Goal: Feedback & Contribution: Submit feedback/report problem

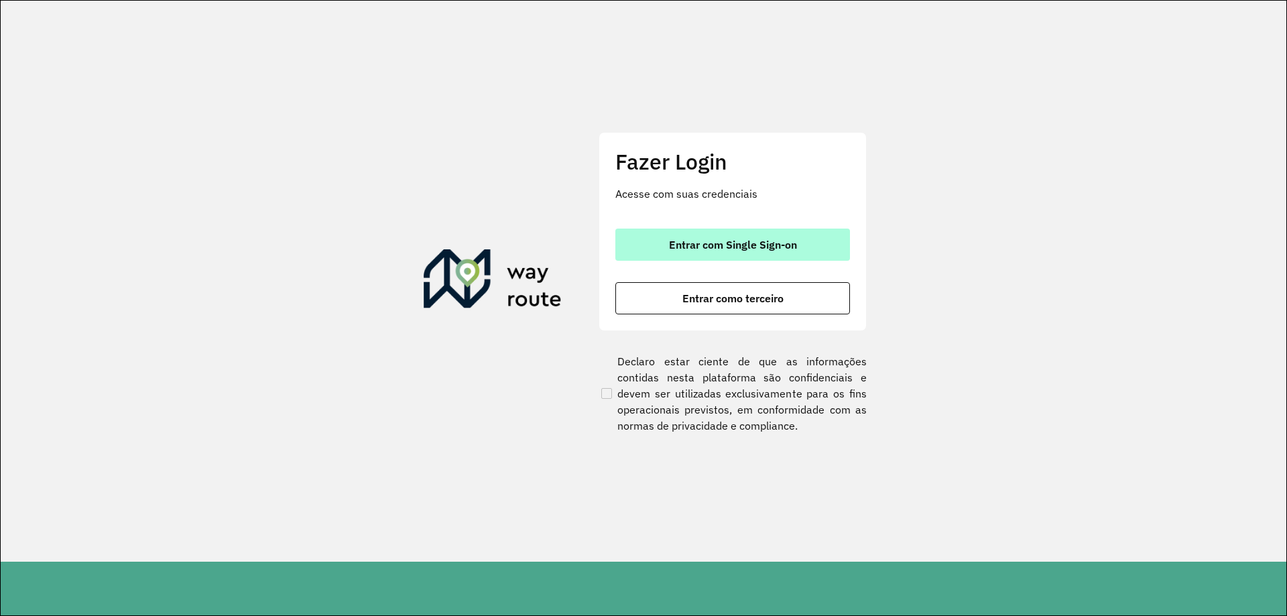
click at [753, 248] on span "Entrar com Single Sign-on" at bounding box center [733, 244] width 128 height 11
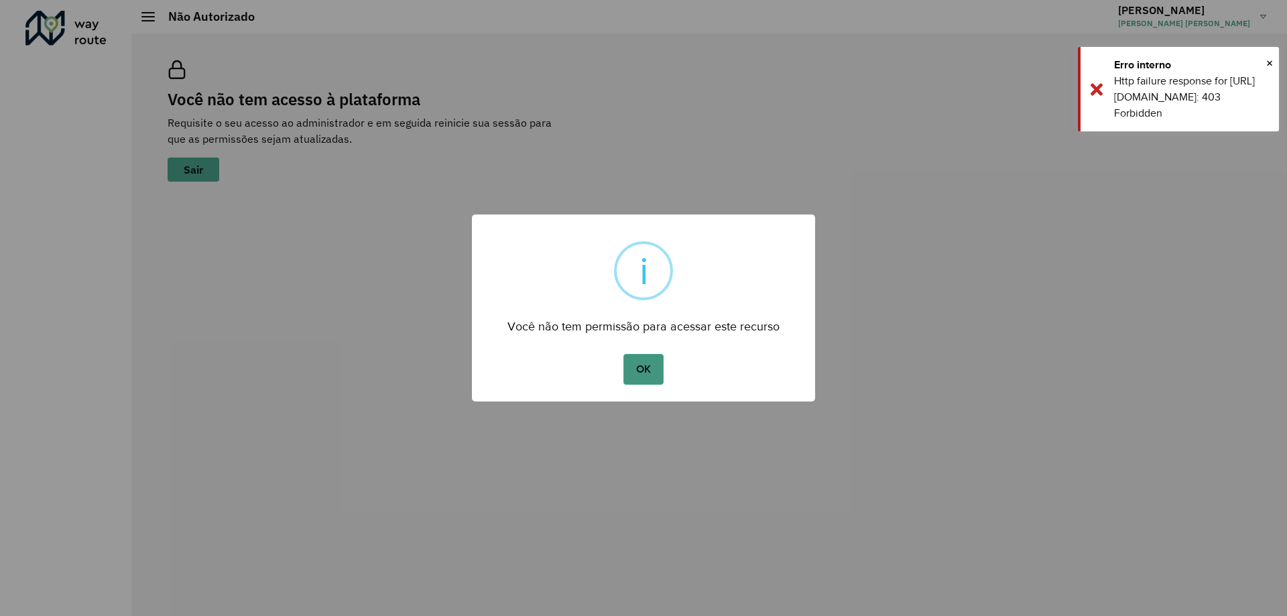
click at [651, 368] on button "OK" at bounding box center [643, 369] width 40 height 31
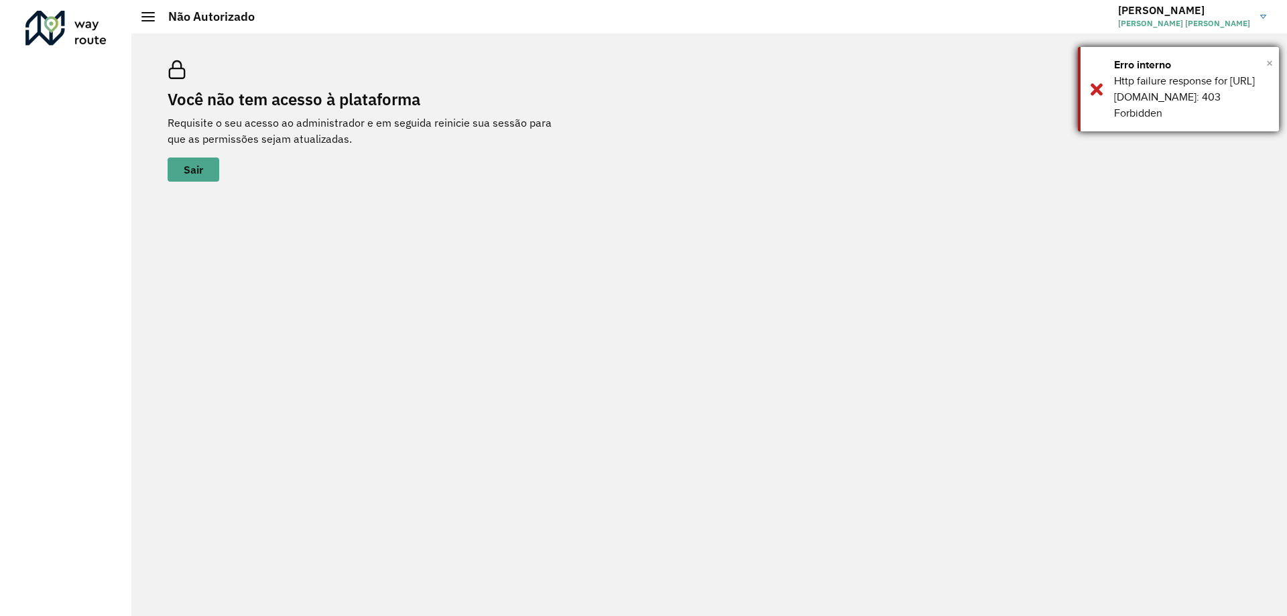
click at [1270, 63] on span "×" at bounding box center [1269, 63] width 7 height 20
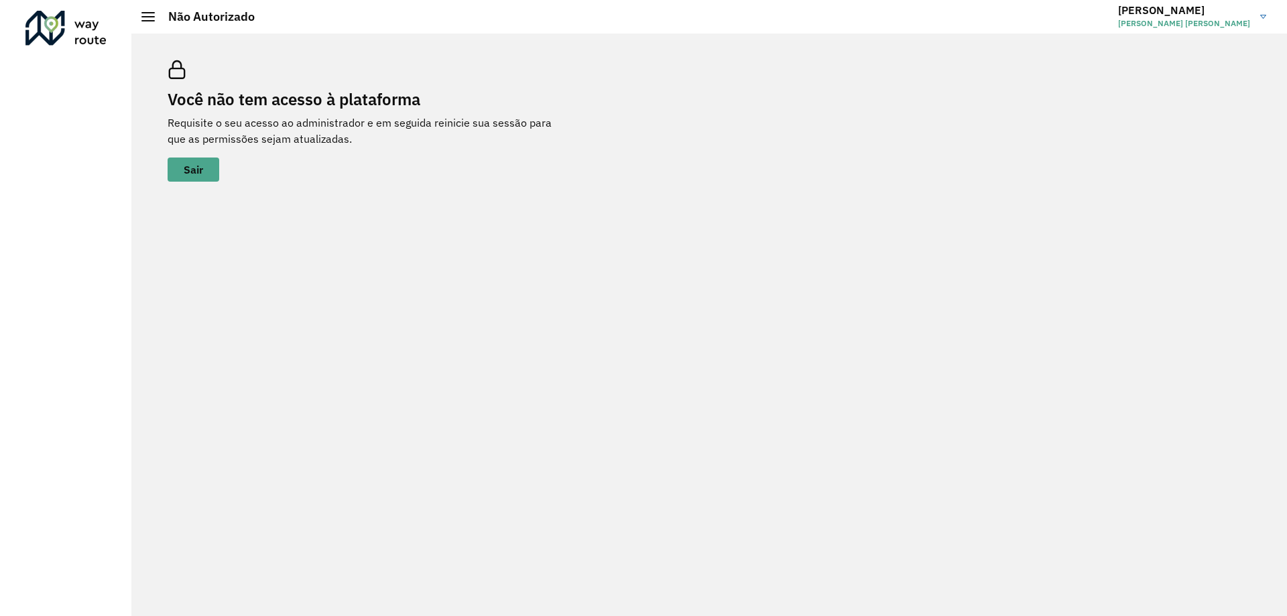
click at [1156, 9] on h3 "Marcelo" at bounding box center [1184, 10] width 132 height 13
click at [204, 170] on button "Sair" at bounding box center [194, 170] width 52 height 24
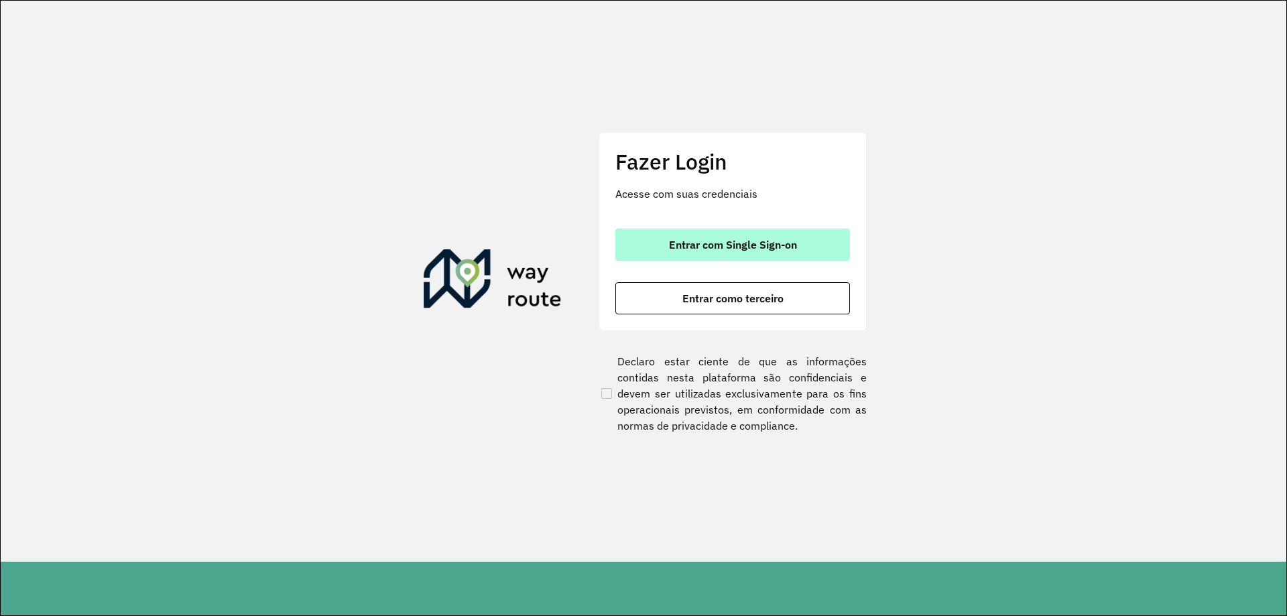
click at [737, 253] on button "Entrar com Single Sign-on" at bounding box center [732, 245] width 235 height 32
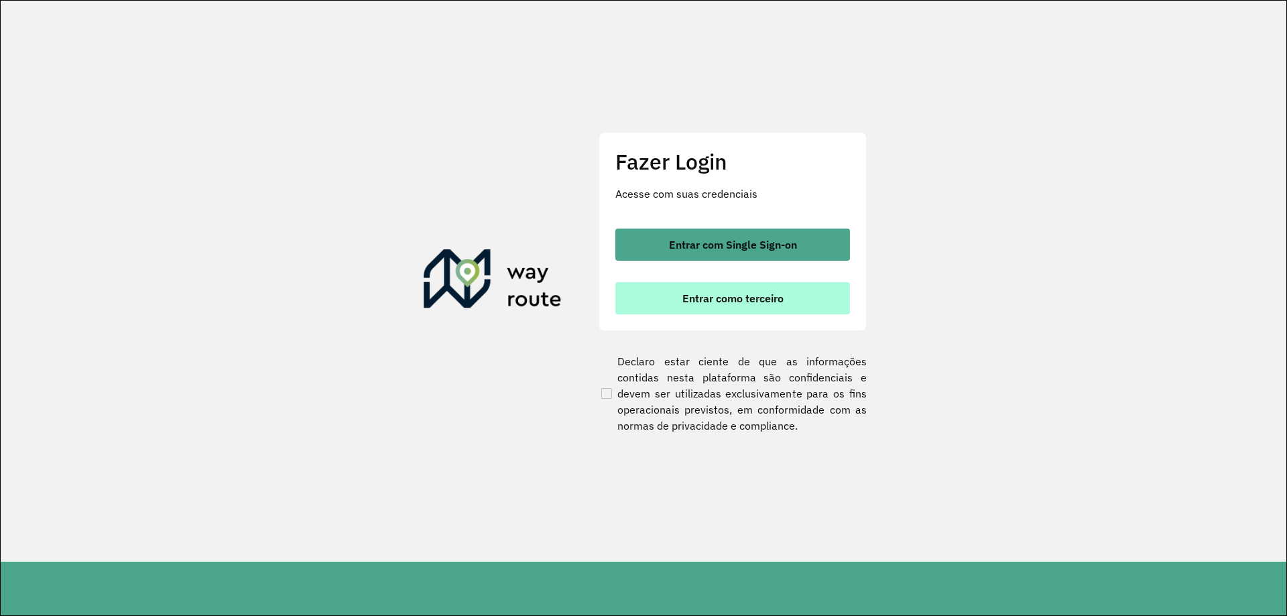
click at [715, 306] on button "Entrar como terceiro" at bounding box center [732, 298] width 235 height 32
click at [824, 227] on div "Fazer Login Acesse com suas credenciais Entrar com Single Sign-on Entrar como t…" at bounding box center [733, 231] width 268 height 198
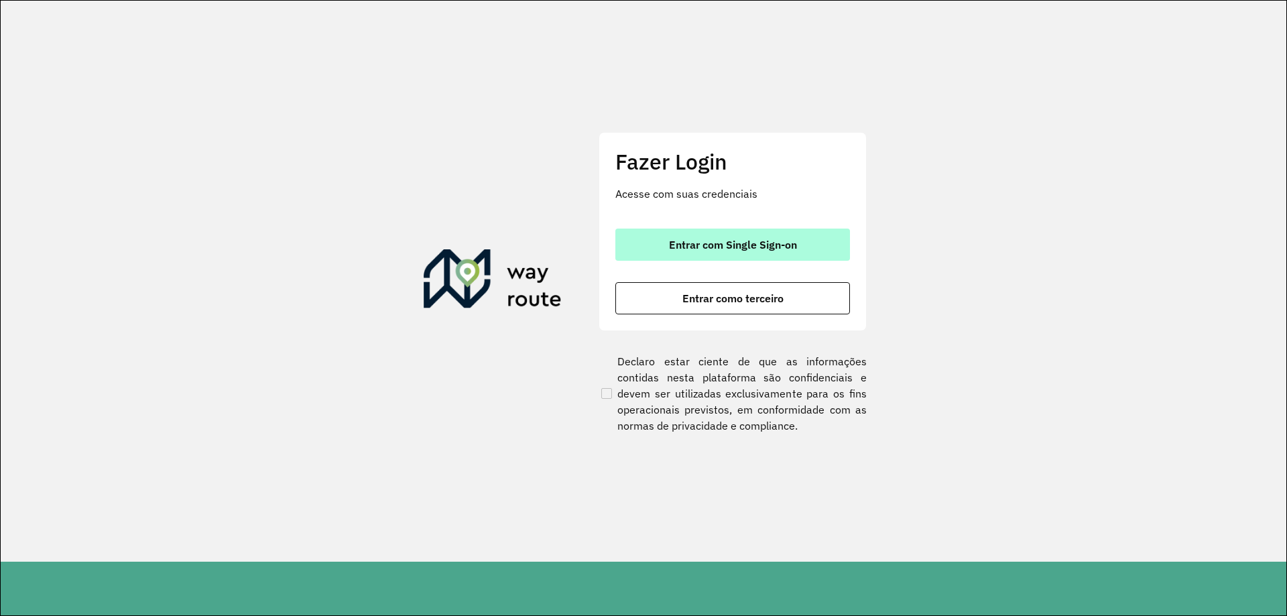
click at [803, 245] on button "Entrar com Single Sign-on" at bounding box center [732, 245] width 235 height 32
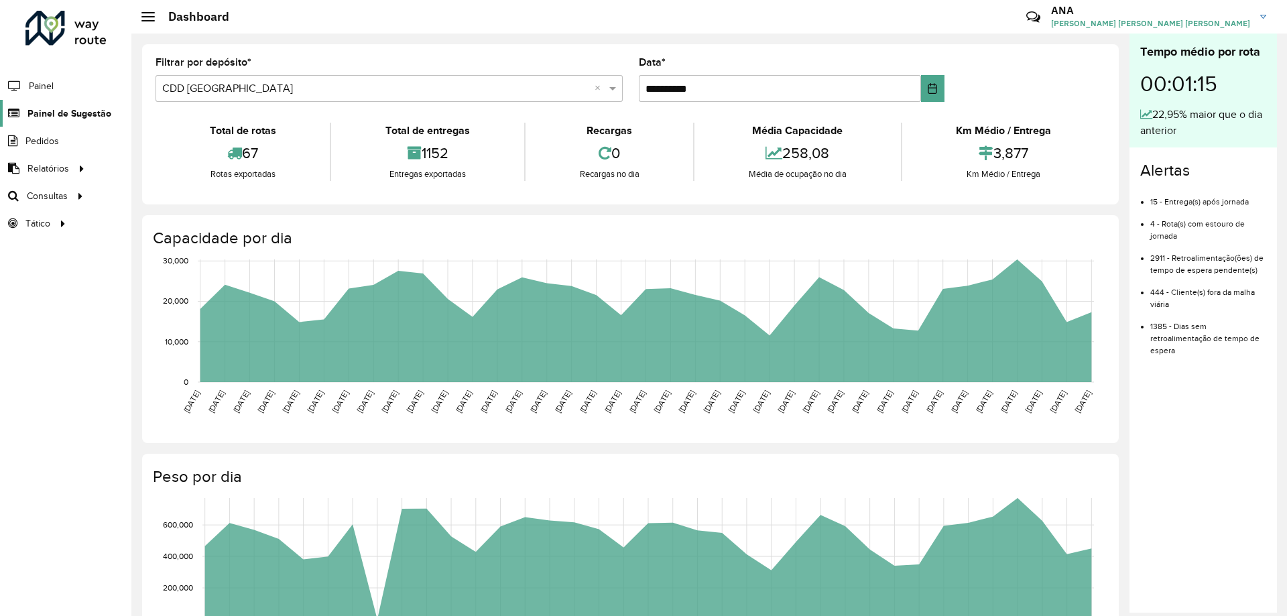
click at [98, 121] on link "Painel de Sugestão" at bounding box center [55, 113] width 111 height 27
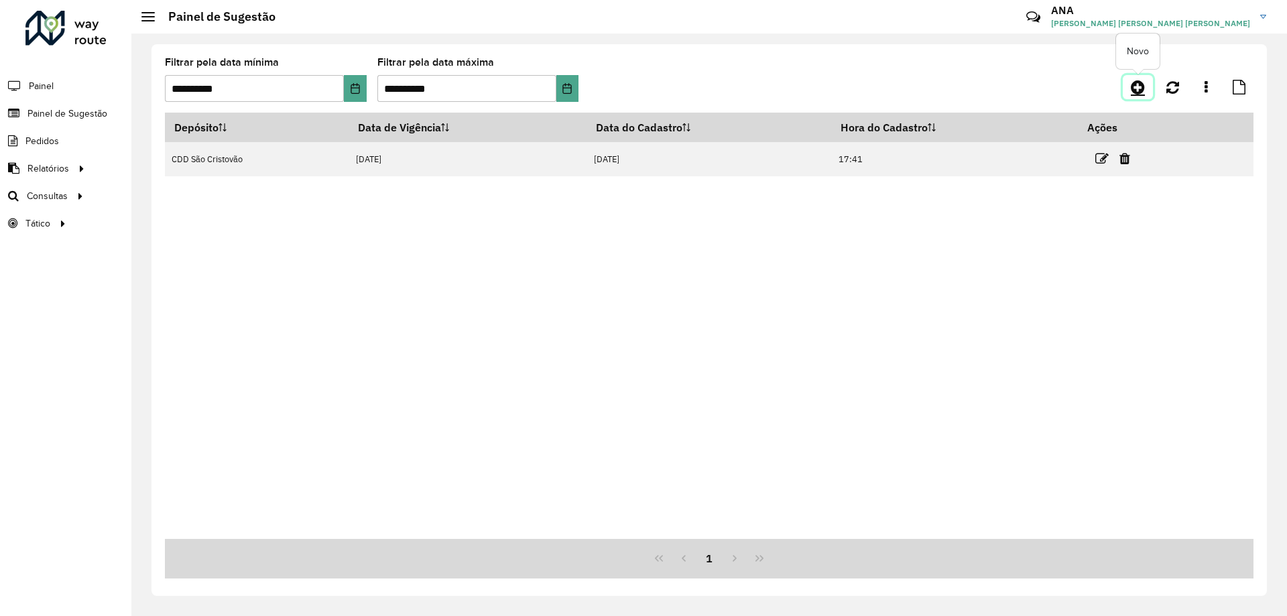
click at [1138, 93] on icon at bounding box center [1138, 87] width 14 height 16
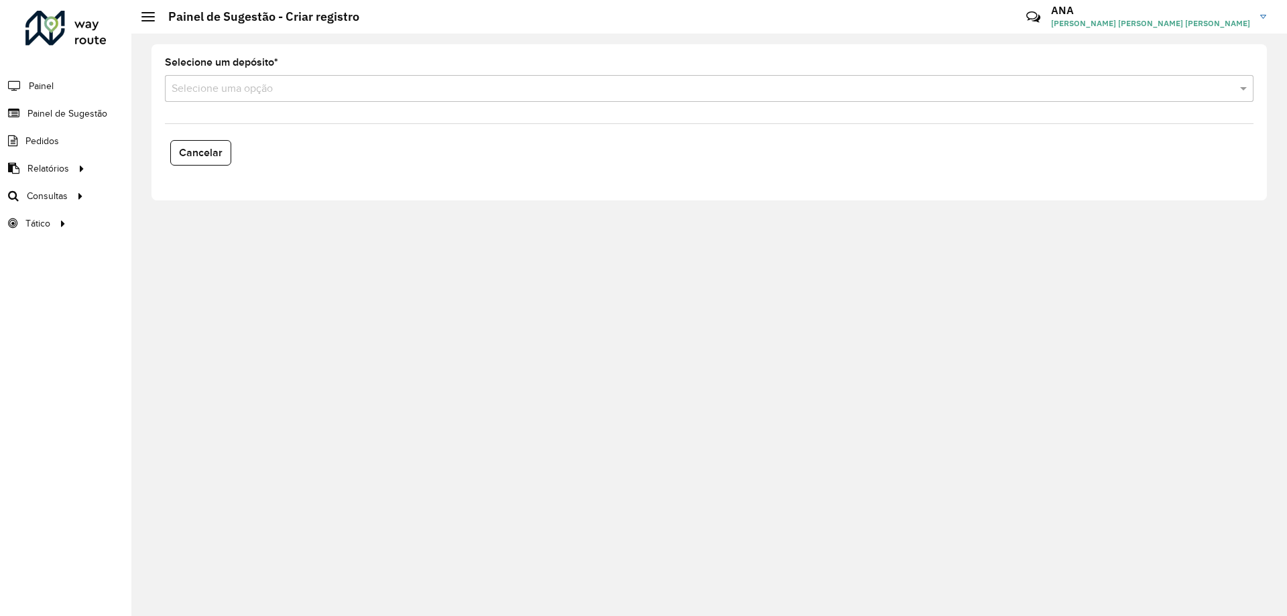
click at [440, 106] on formly-field "Selecione um depósito * Selecione uma opção" at bounding box center [709, 85] width 1105 height 55
click at [443, 88] on input "text" at bounding box center [696, 89] width 1048 height 16
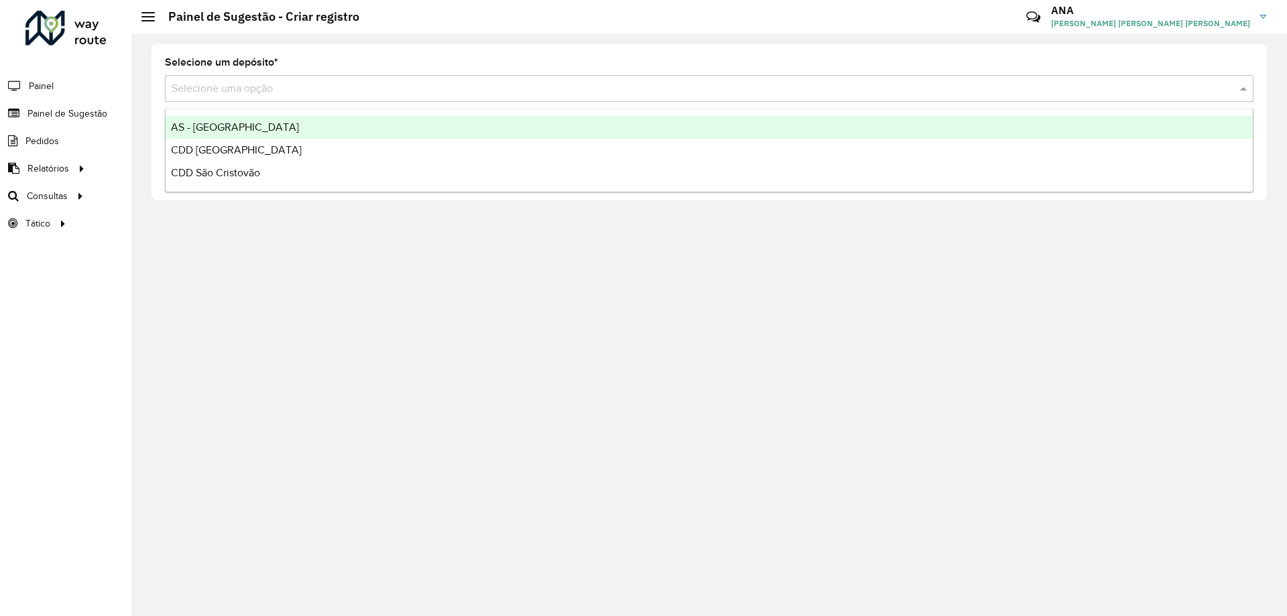
click at [265, 127] on div "AS - [GEOGRAPHIC_DATA]" at bounding box center [709, 127] width 1087 height 23
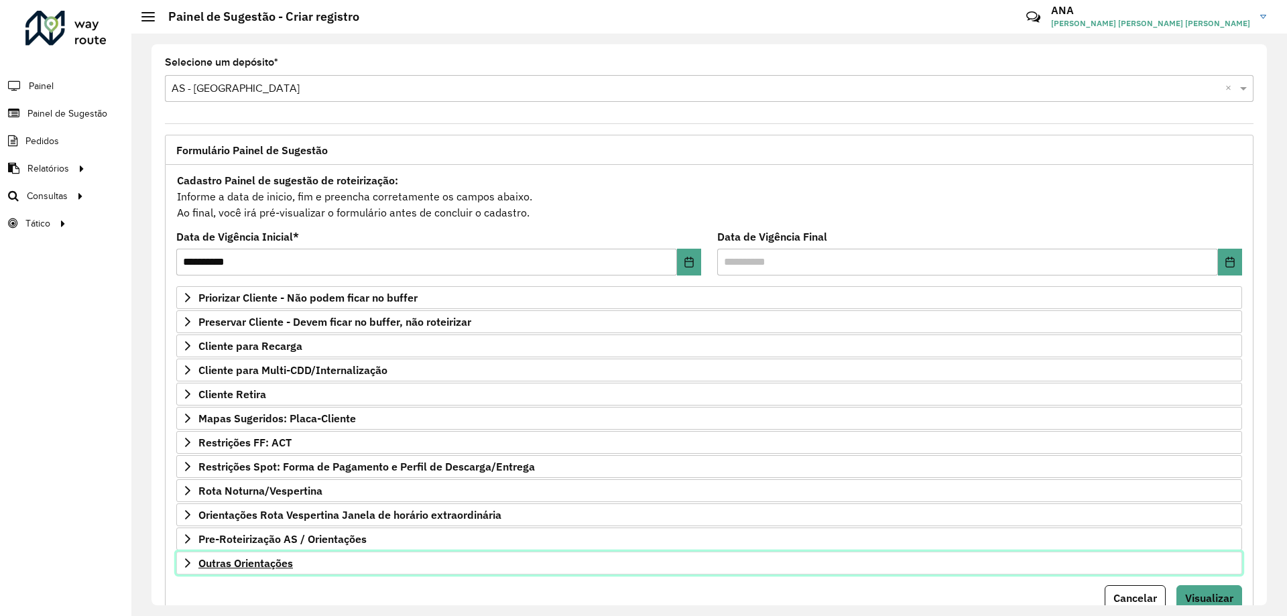
click at [248, 563] on span "Outras Orientações" at bounding box center [245, 563] width 95 height 11
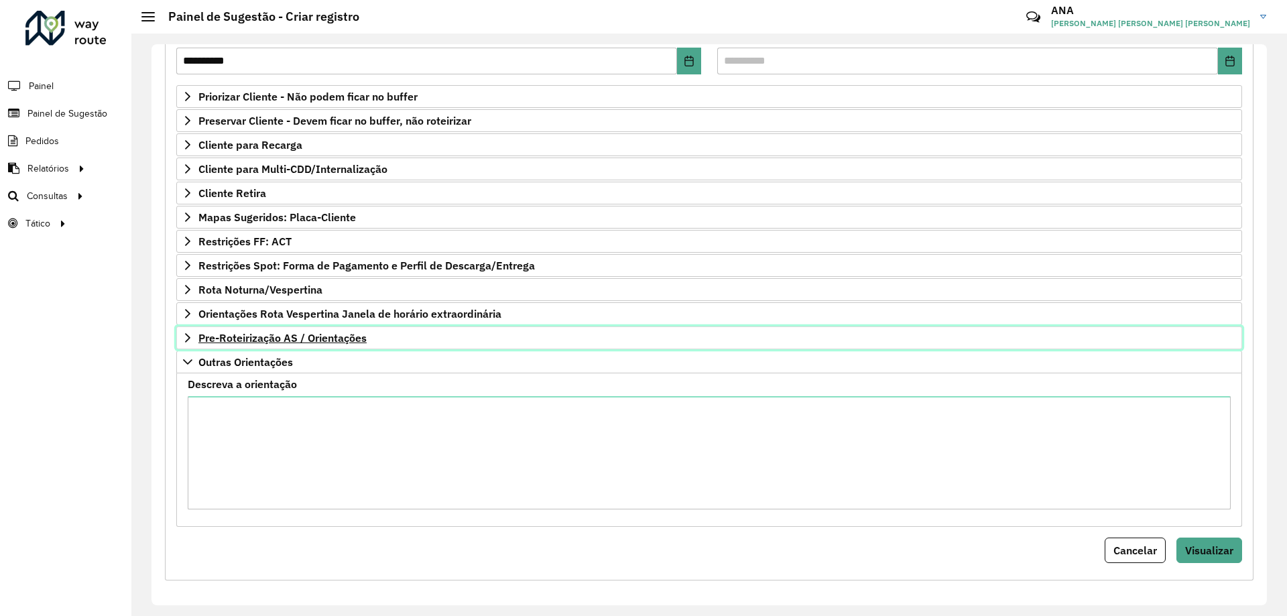
click at [288, 343] on span "Pre-Roteirização AS / Orientações" at bounding box center [282, 337] width 168 height 11
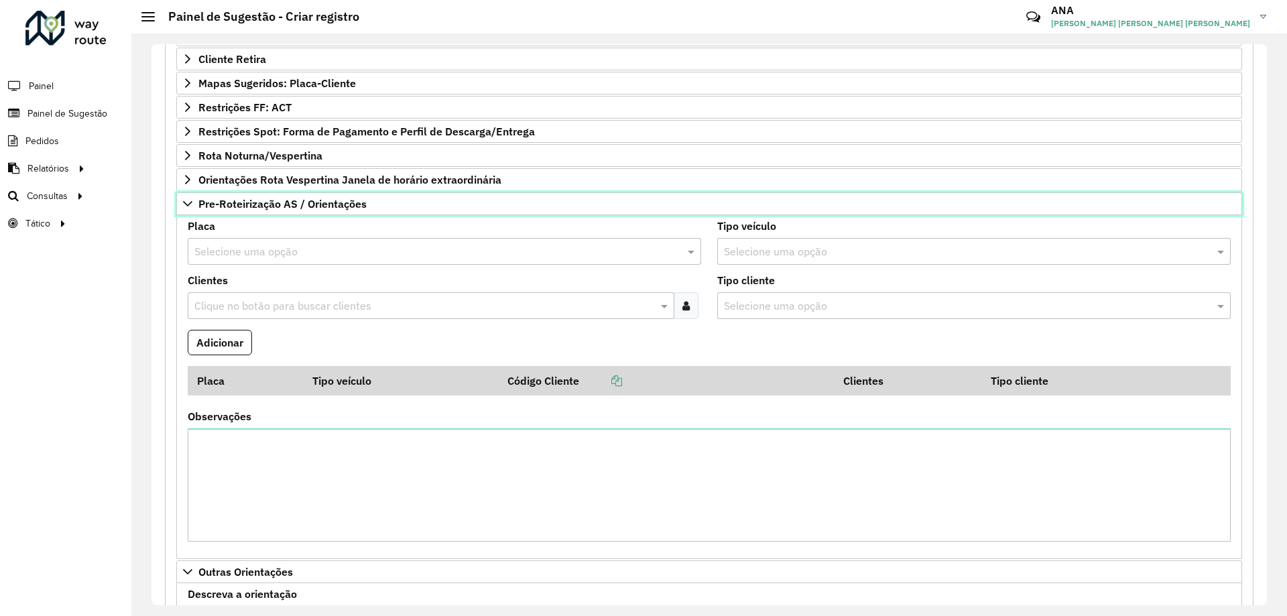
scroll to position [402, 0]
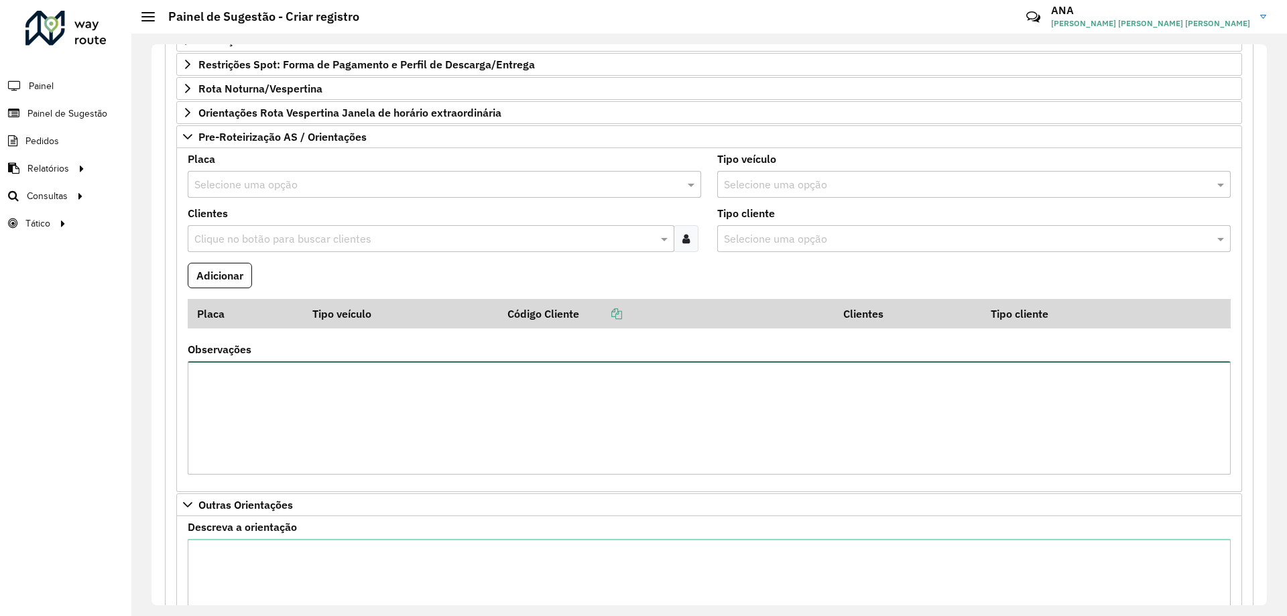
click at [312, 414] on textarea "Observações" at bounding box center [709, 417] width 1043 height 113
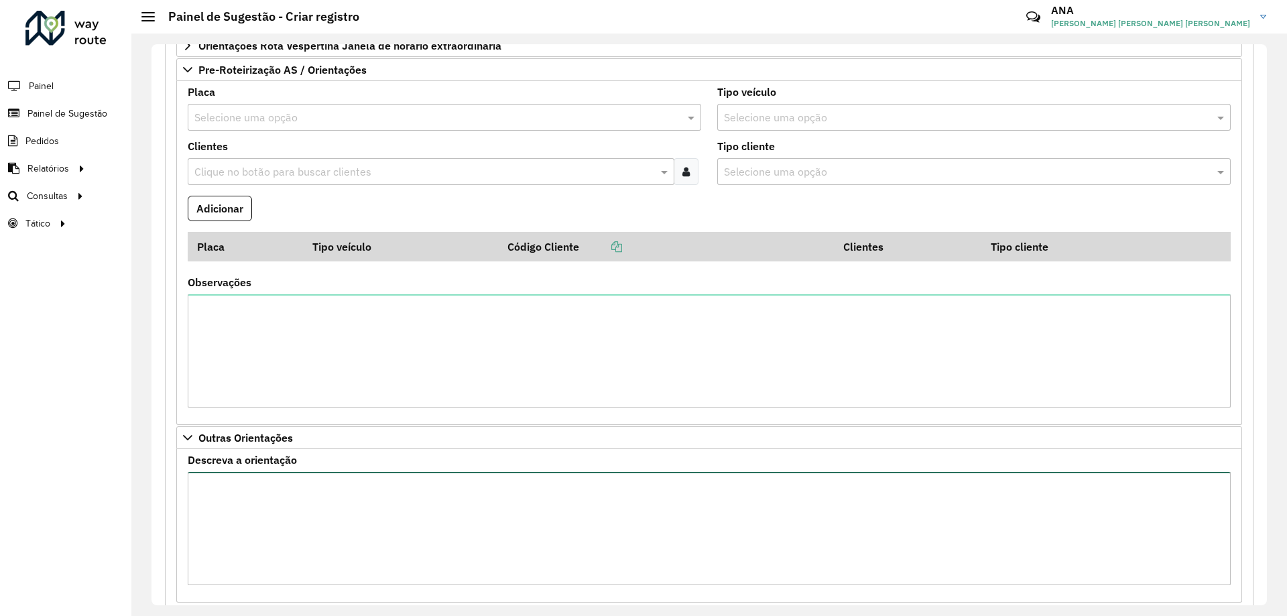
click at [498, 522] on textarea "Descreva a orientação" at bounding box center [709, 528] width 1043 height 113
paste textarea "*****"
paste textarea "**********"
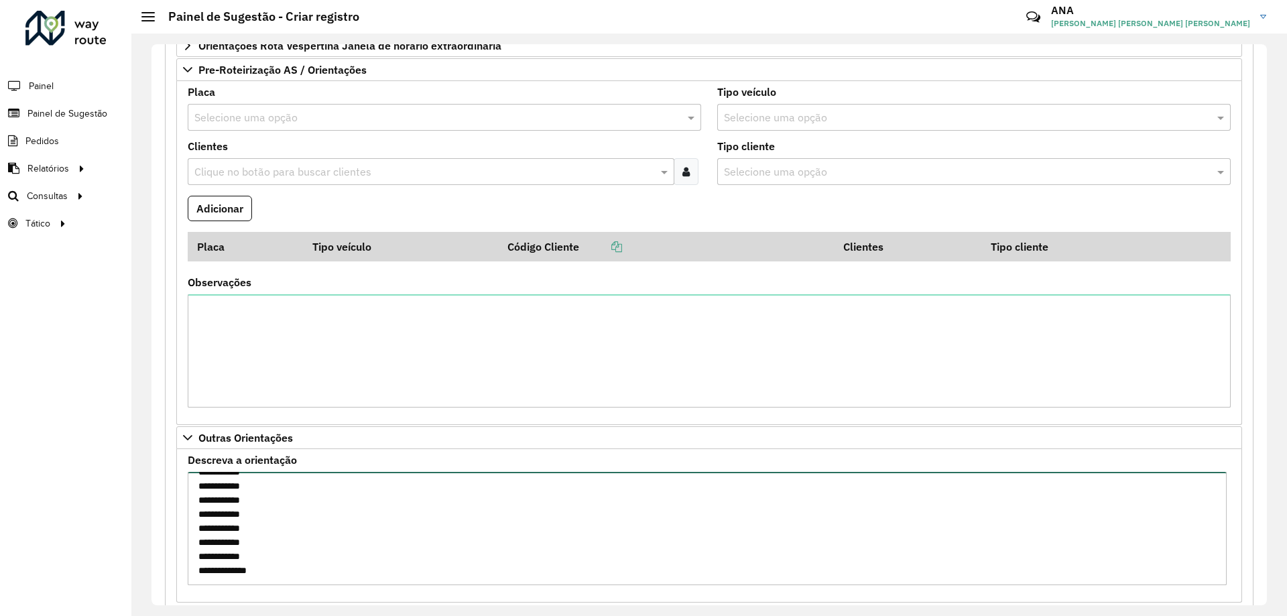
scroll to position [654, 0]
paste textarea "**********"
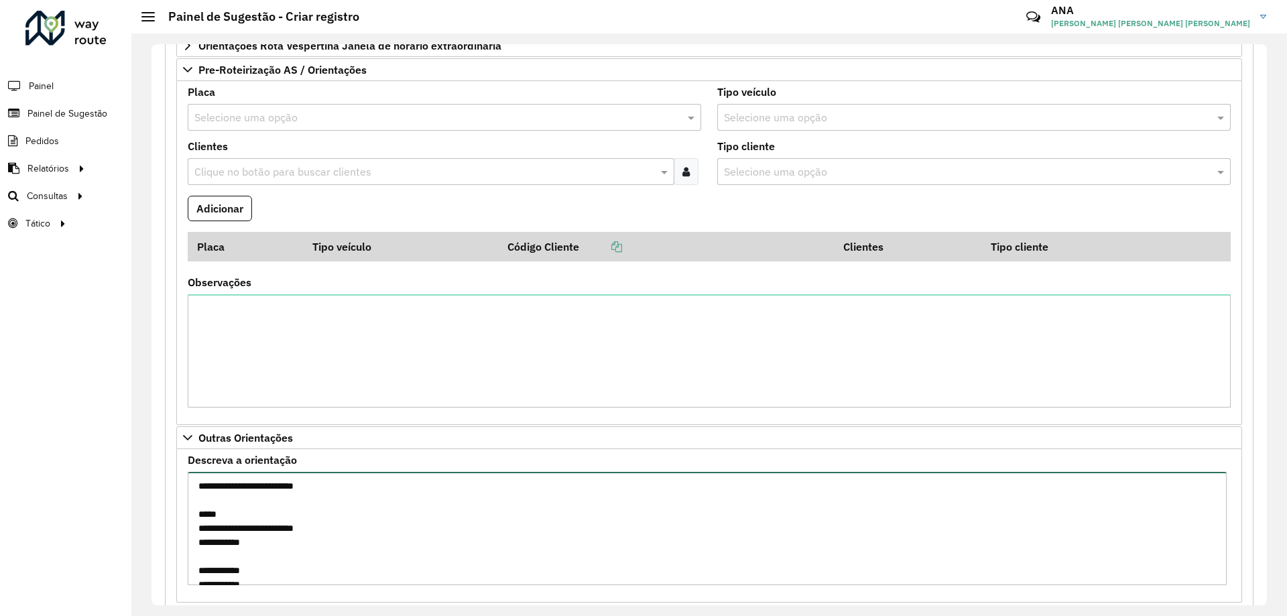
click at [270, 511] on textarea "Descreva a orientação" at bounding box center [707, 528] width 1039 height 113
type textarea "**********"
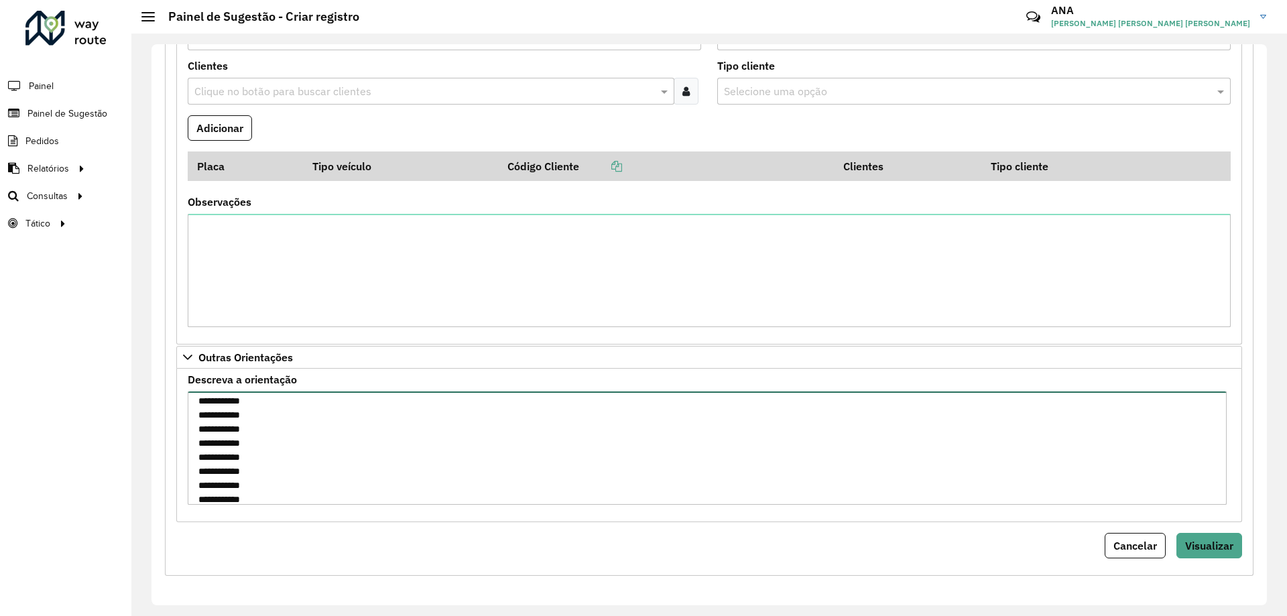
scroll to position [737, 0]
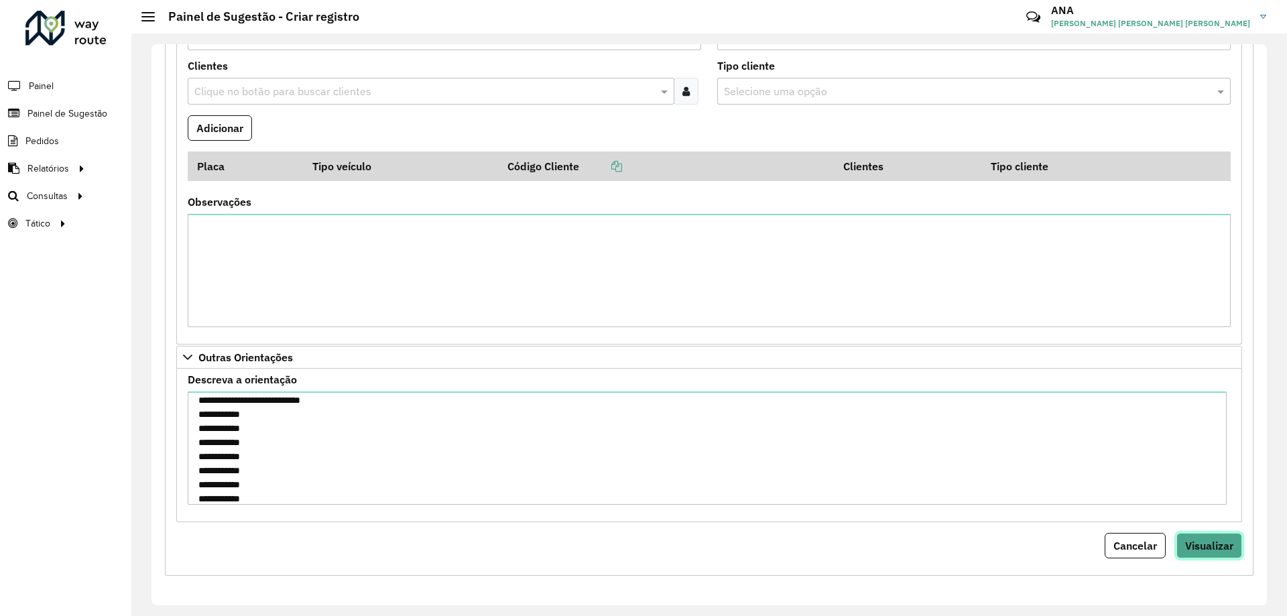
click at [1203, 541] on span "Visualizar" at bounding box center [1209, 545] width 48 height 13
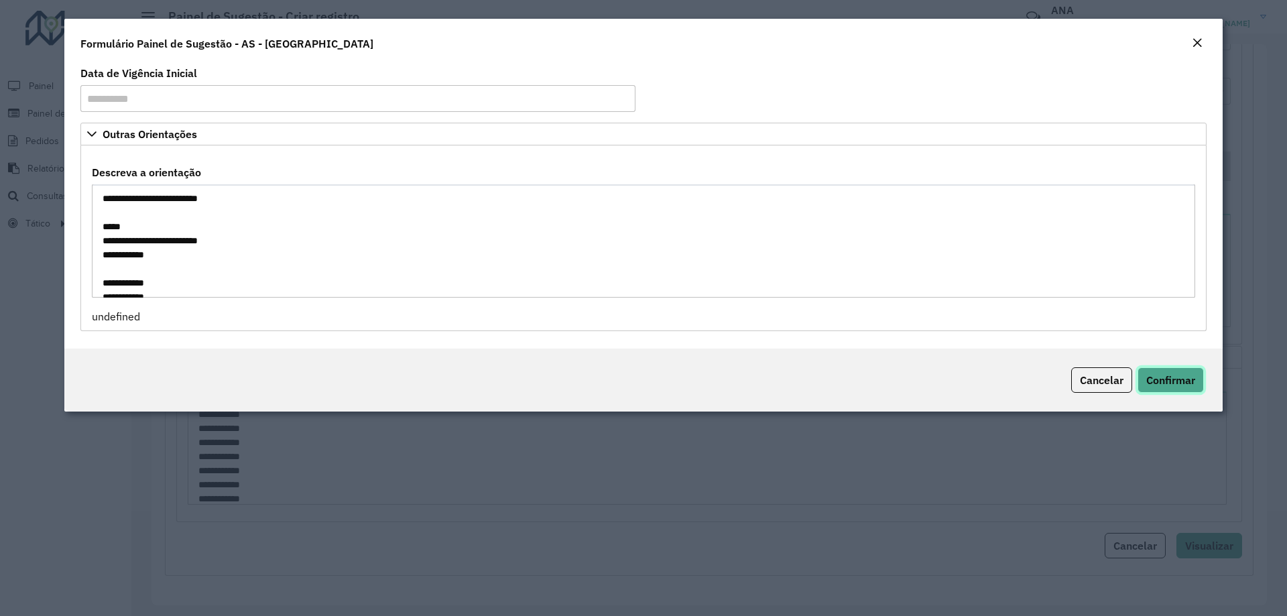
click at [1176, 378] on span "Confirmar" at bounding box center [1170, 379] width 49 height 13
